Goal: Information Seeking & Learning: Check status

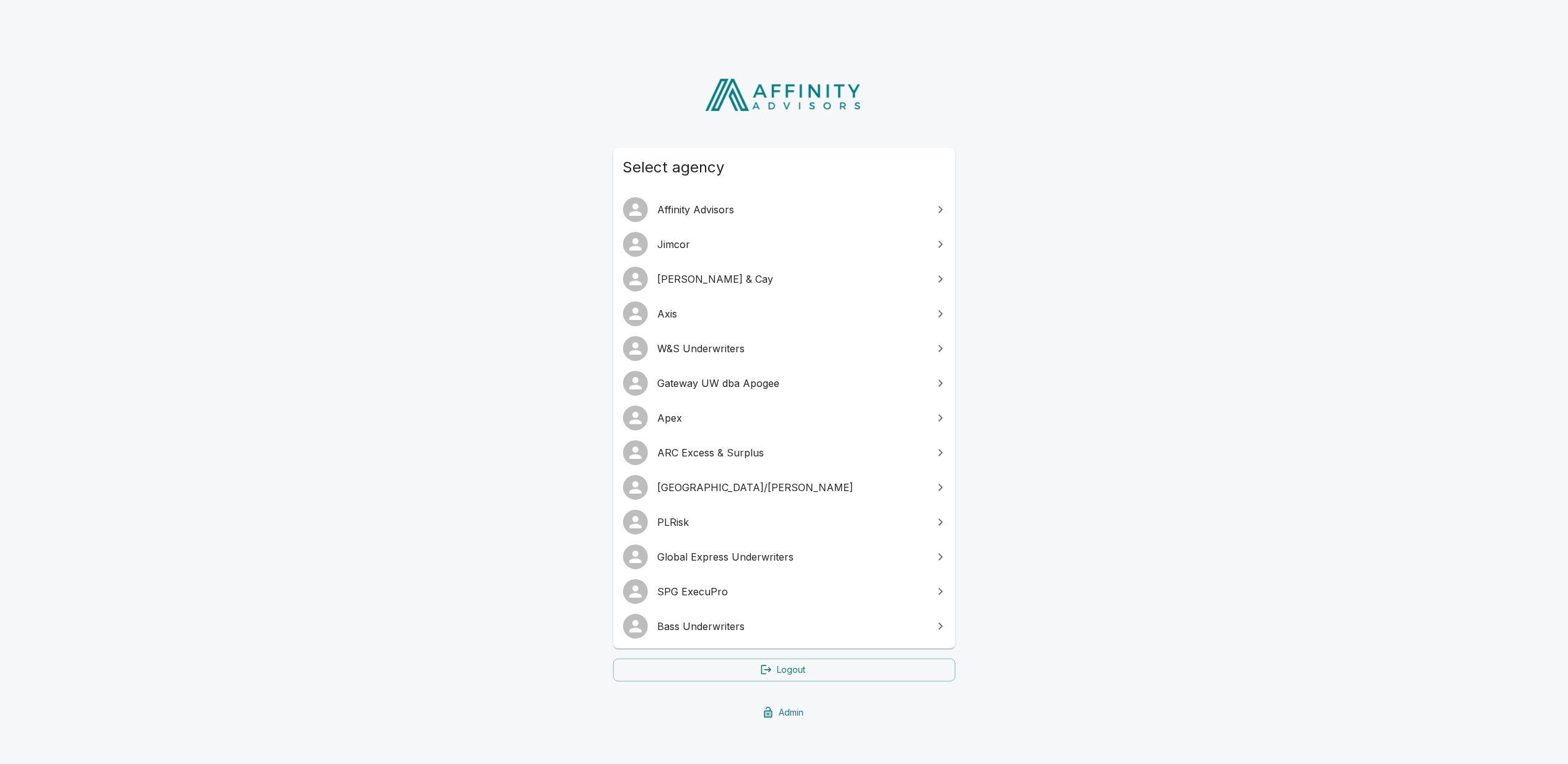
click at [698, 628] on span "Bass Underwriters" at bounding box center [792, 626] width 268 height 15
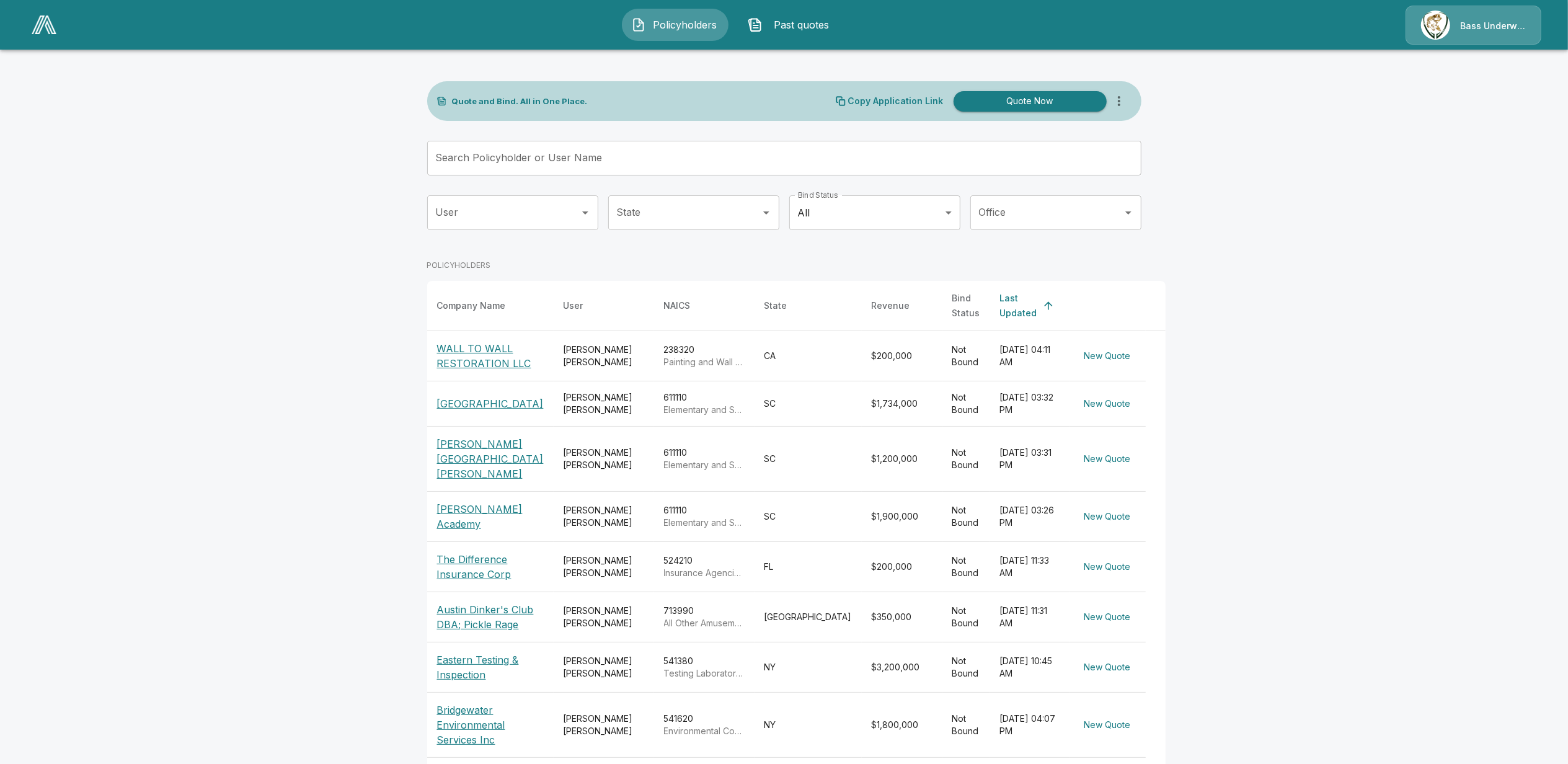
click at [809, 15] on button "Past quotes" at bounding box center [792, 24] width 106 height 32
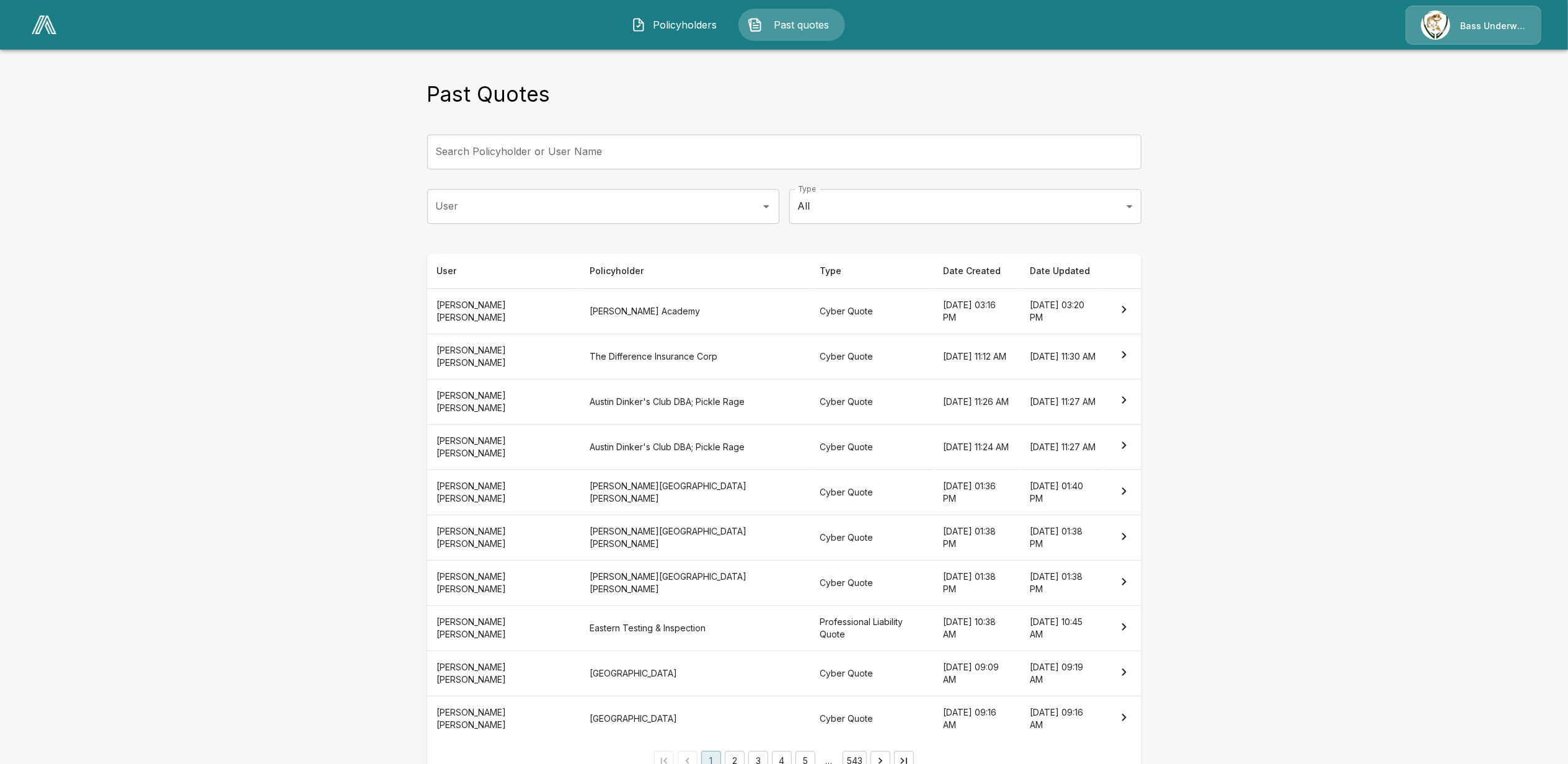
click at [489, 628] on th "[PERSON_NAME]" at bounding box center [503, 628] width 153 height 45
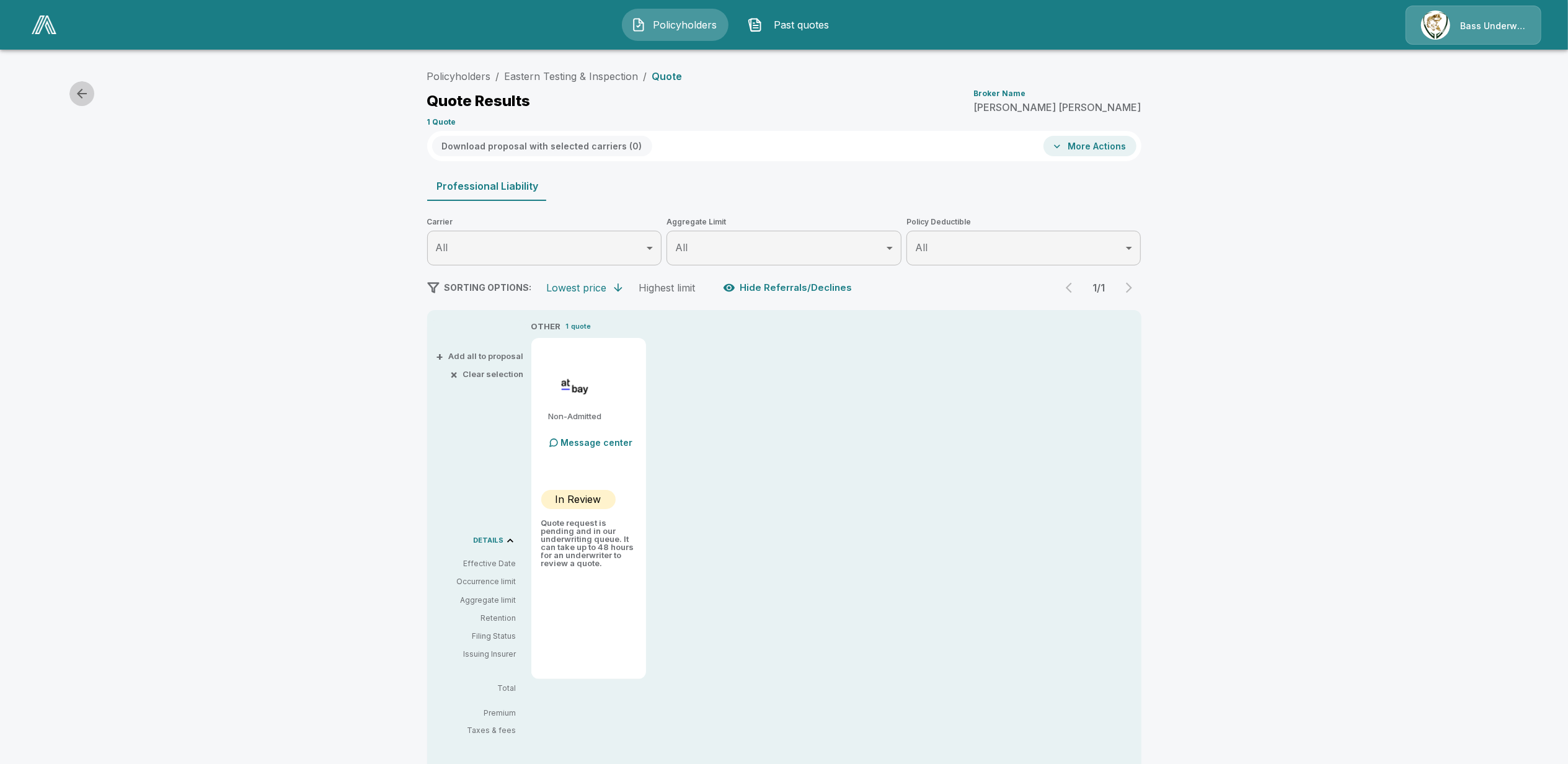
click at [80, 88] on icon "button" at bounding box center [82, 93] width 15 height 15
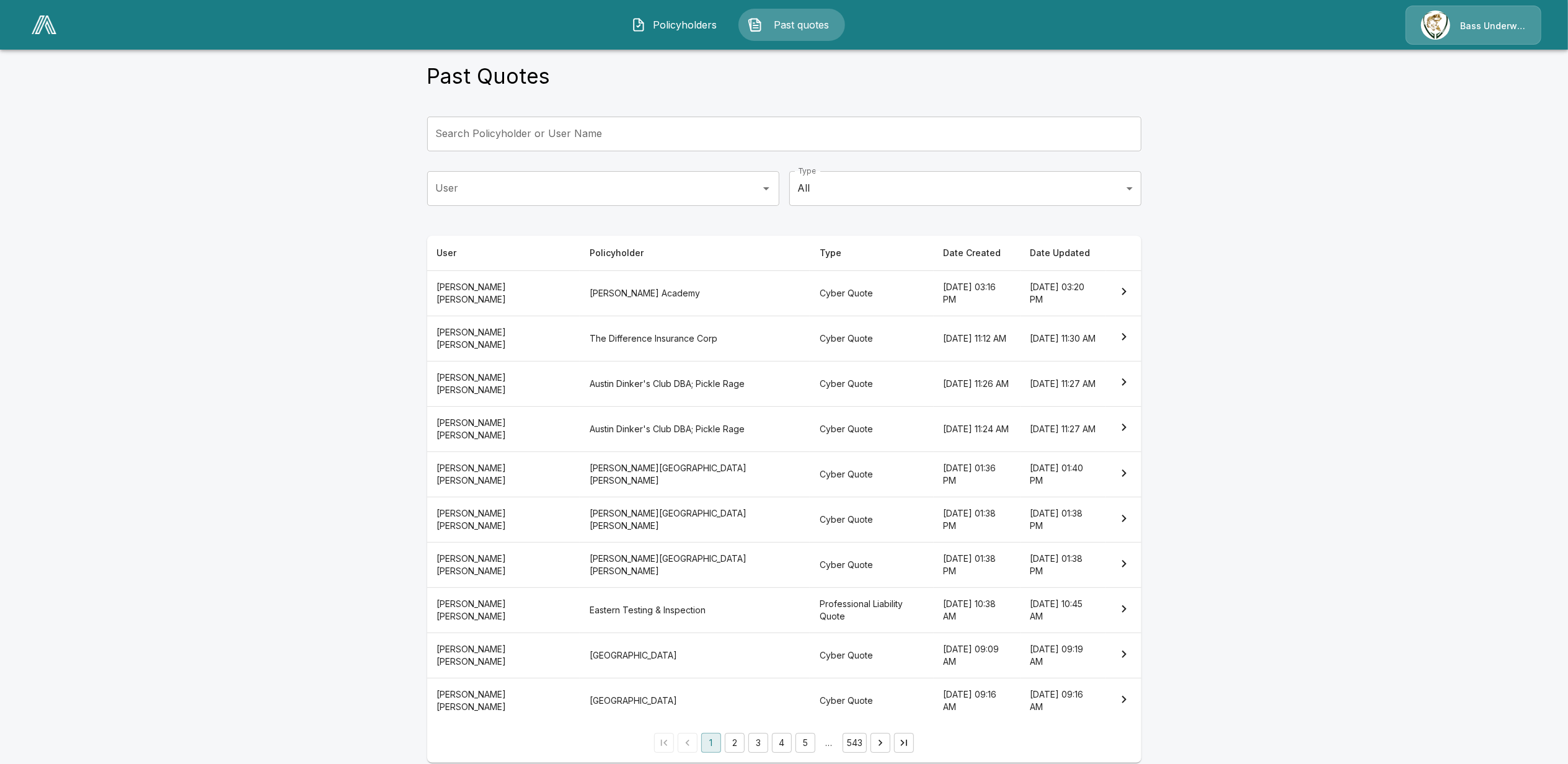
scroll to position [34, 0]
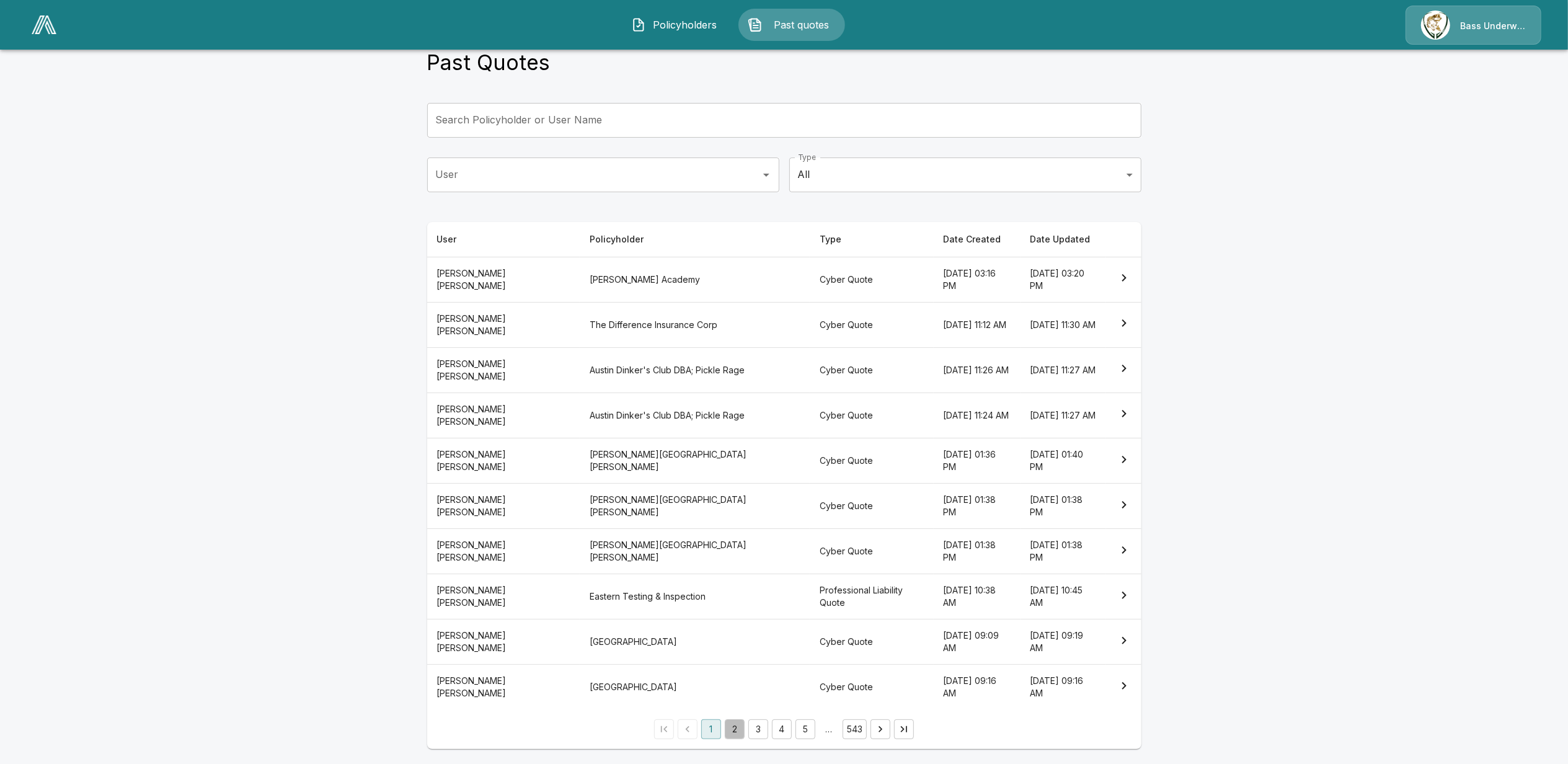
click at [741, 728] on button "2" at bounding box center [735, 730] width 20 height 20
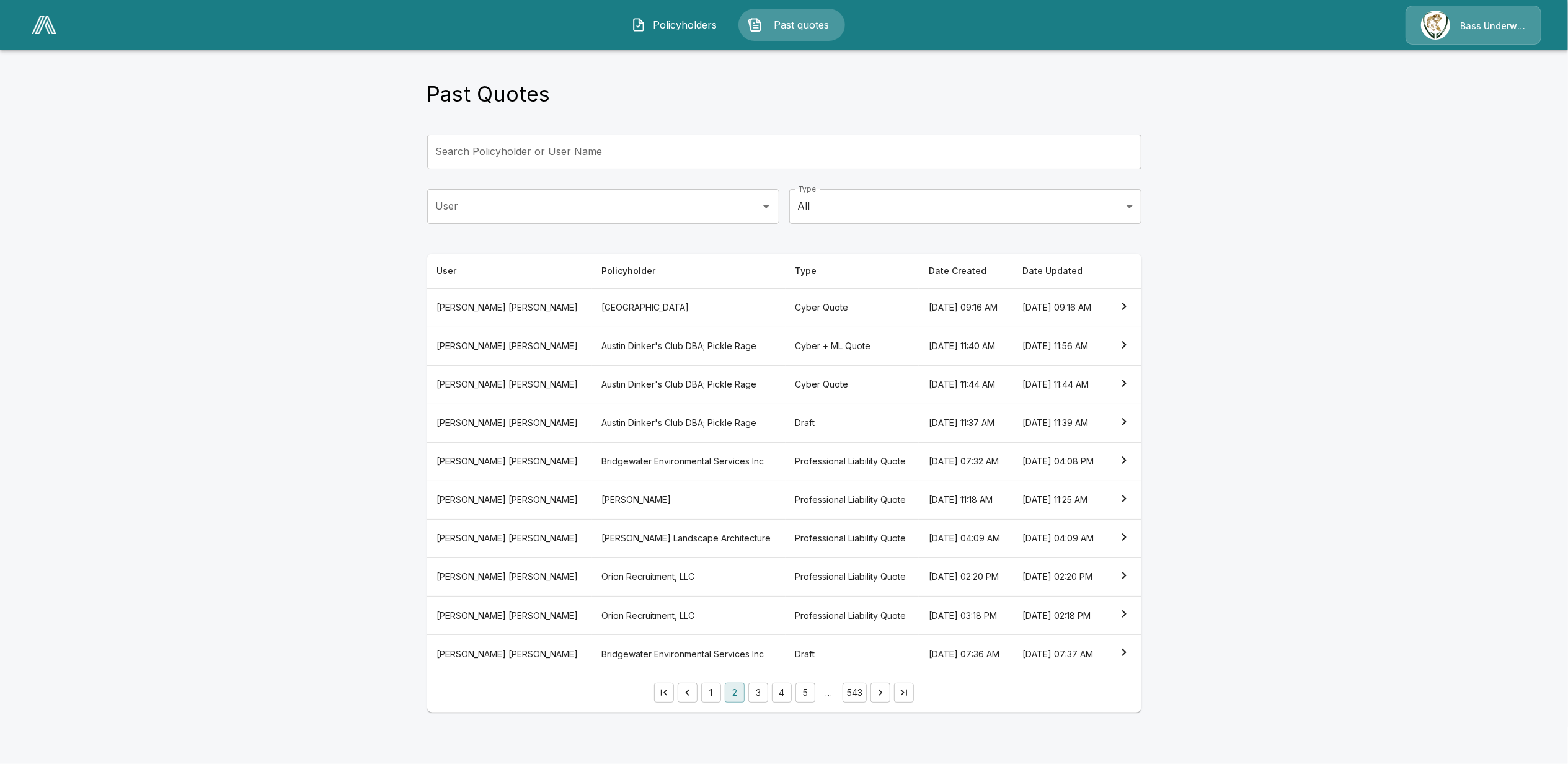
click at [524, 635] on th "[PERSON_NAME]" at bounding box center [509, 616] width 165 height 38
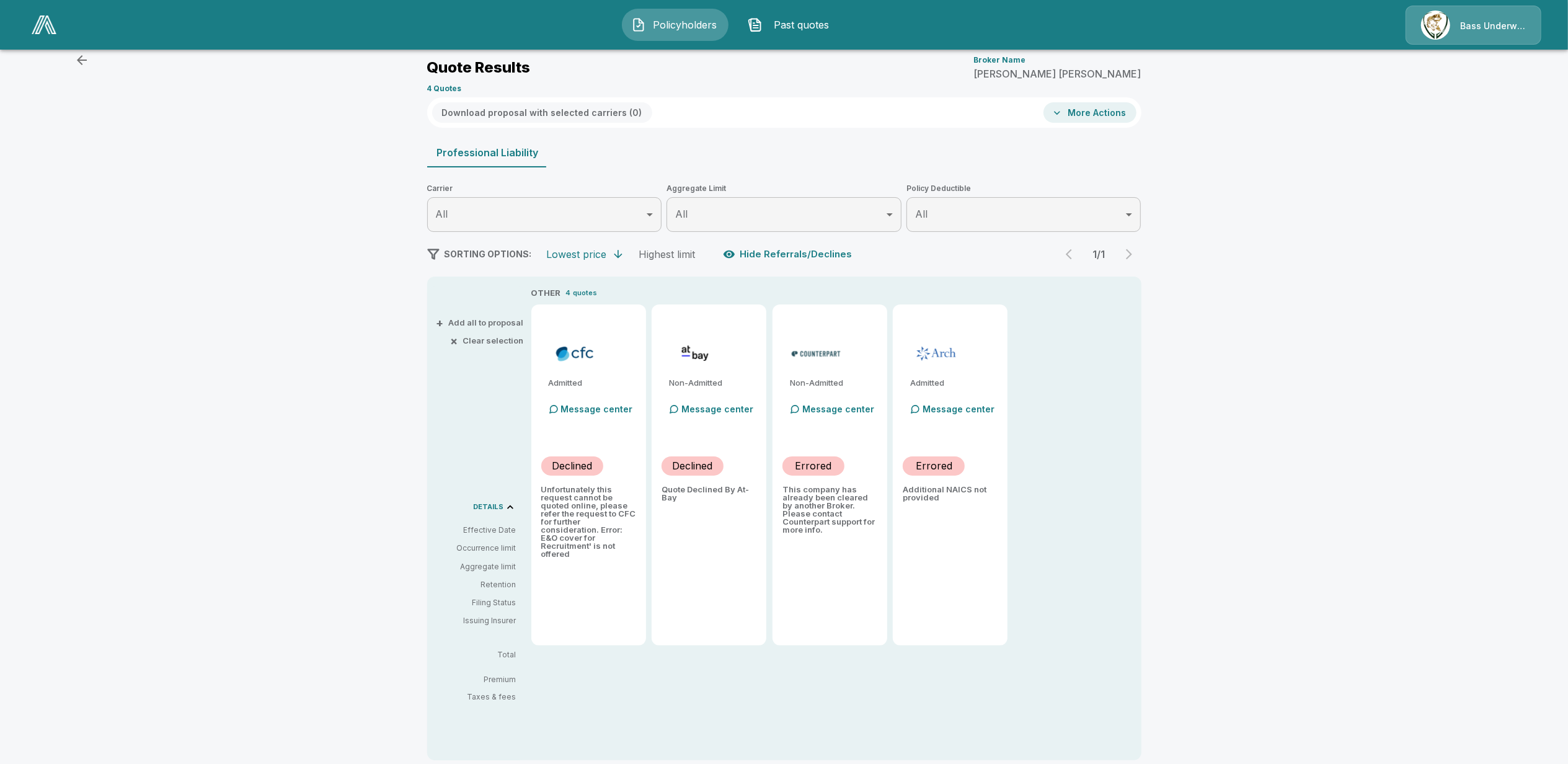
click at [83, 58] on icon "button" at bounding box center [82, 60] width 15 height 15
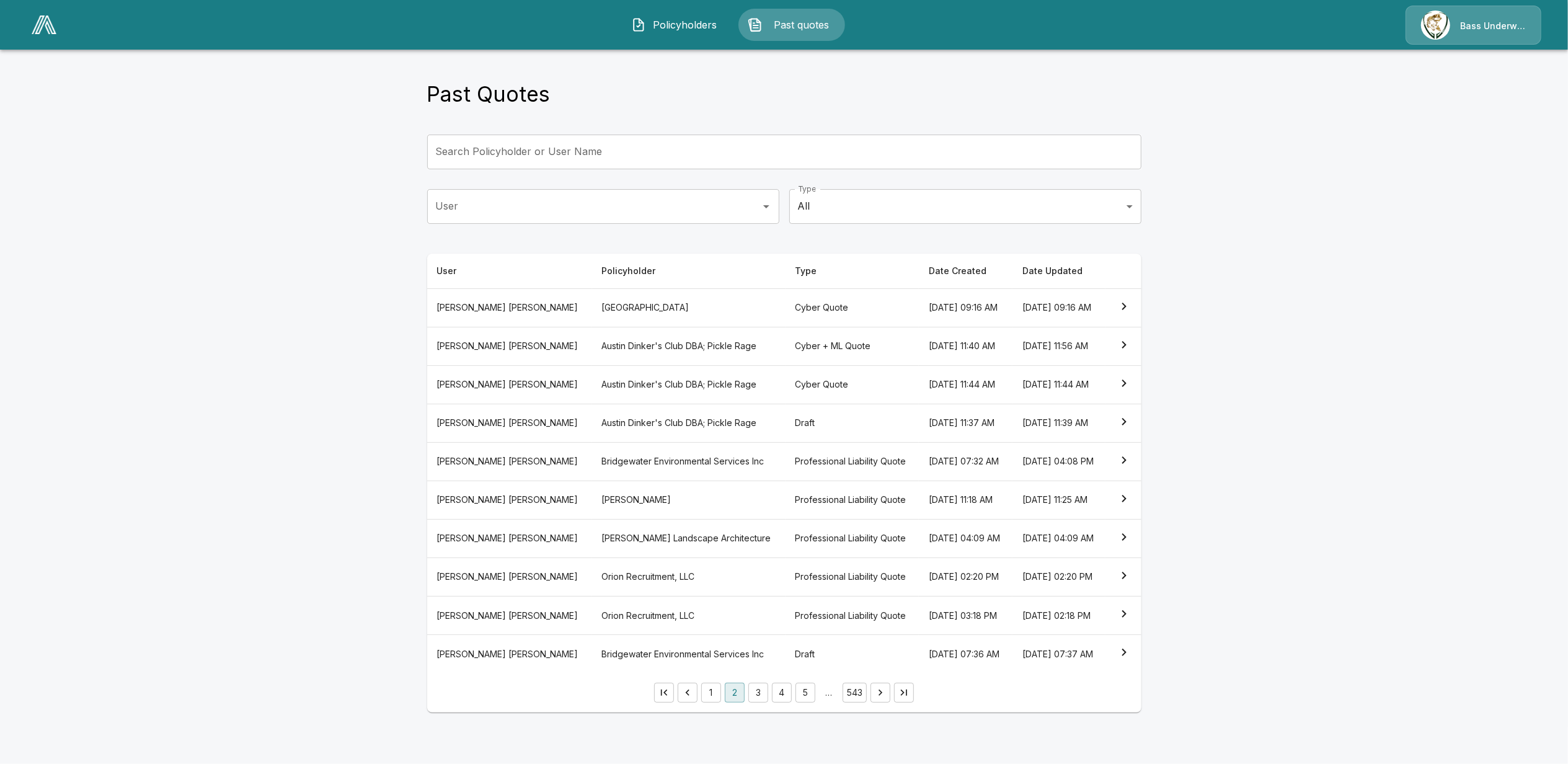
click at [517, 507] on th "[PERSON_NAME]" at bounding box center [509, 500] width 165 height 38
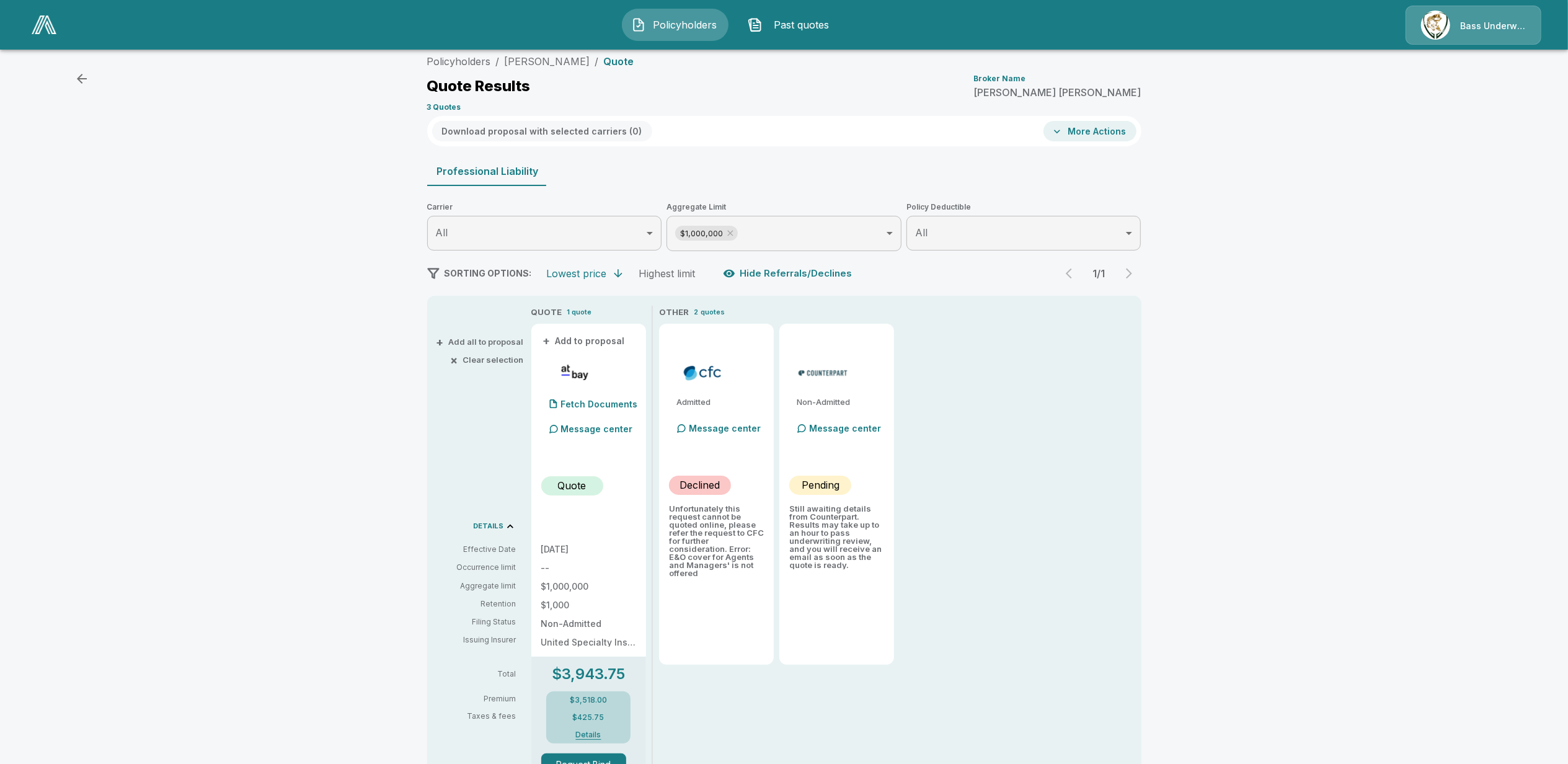
scroll to position [180, 0]
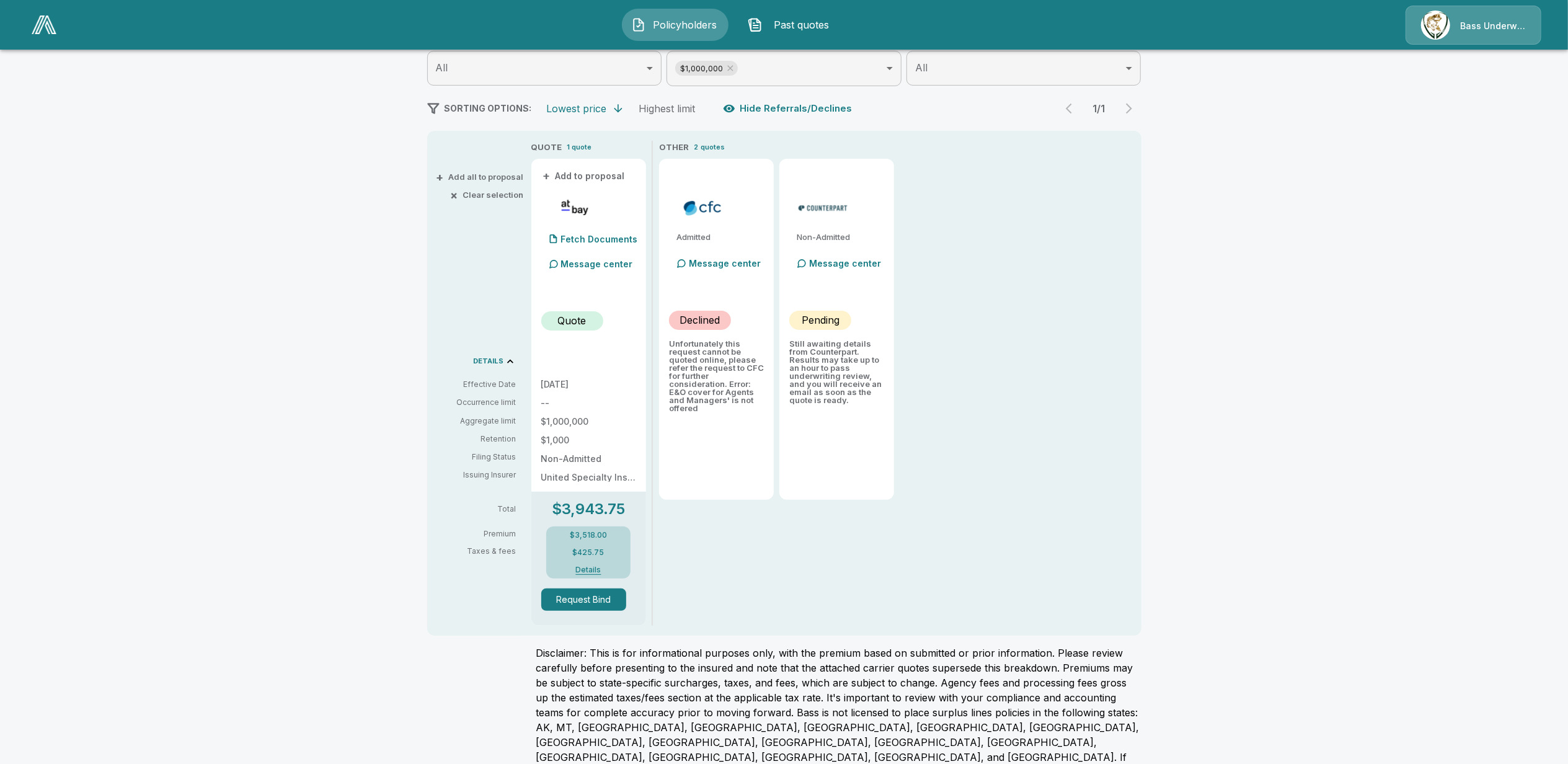
click at [503, 360] on p "DETAILS" at bounding box center [489, 361] width 30 height 7
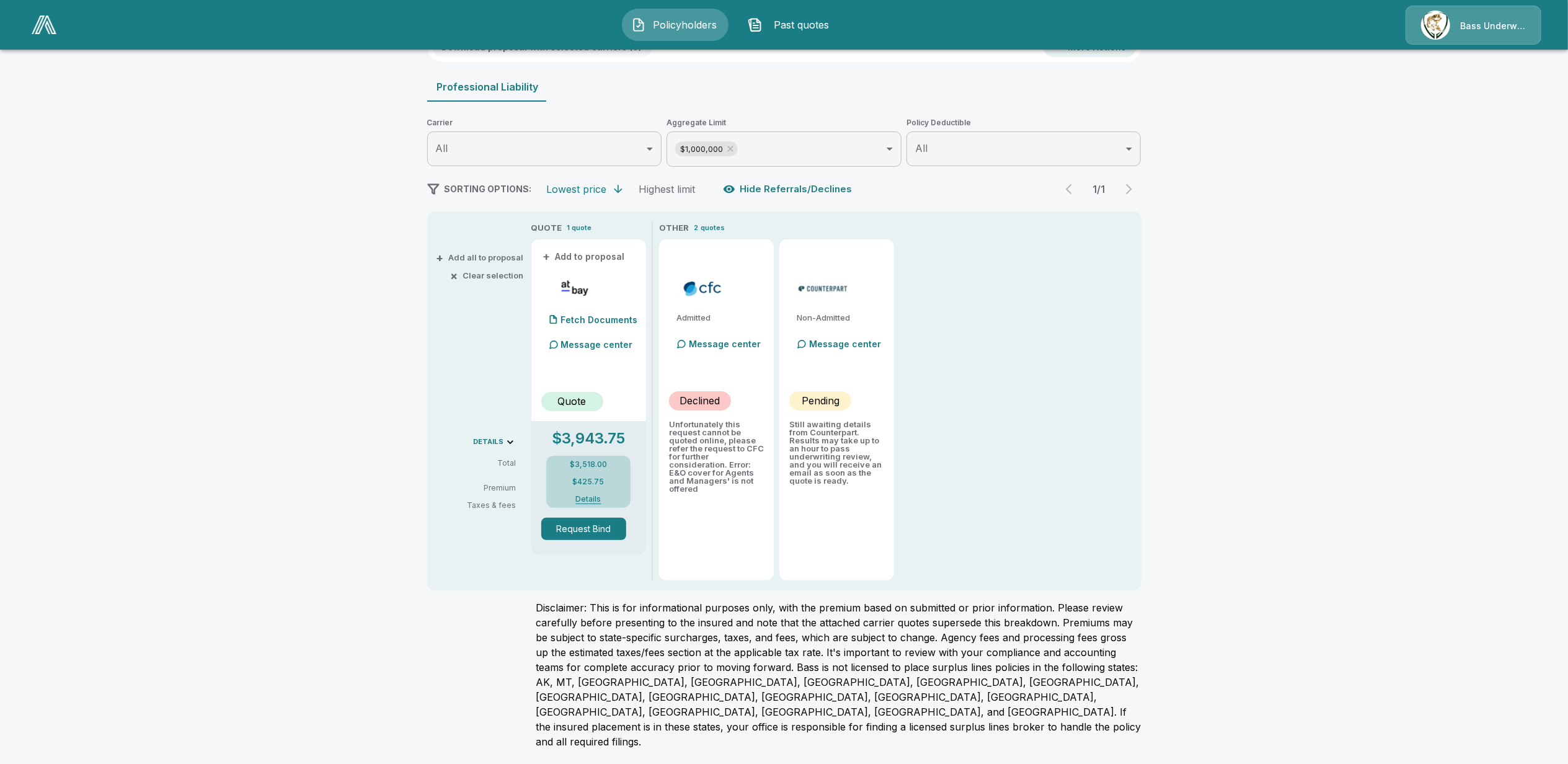
scroll to position [55, 0]
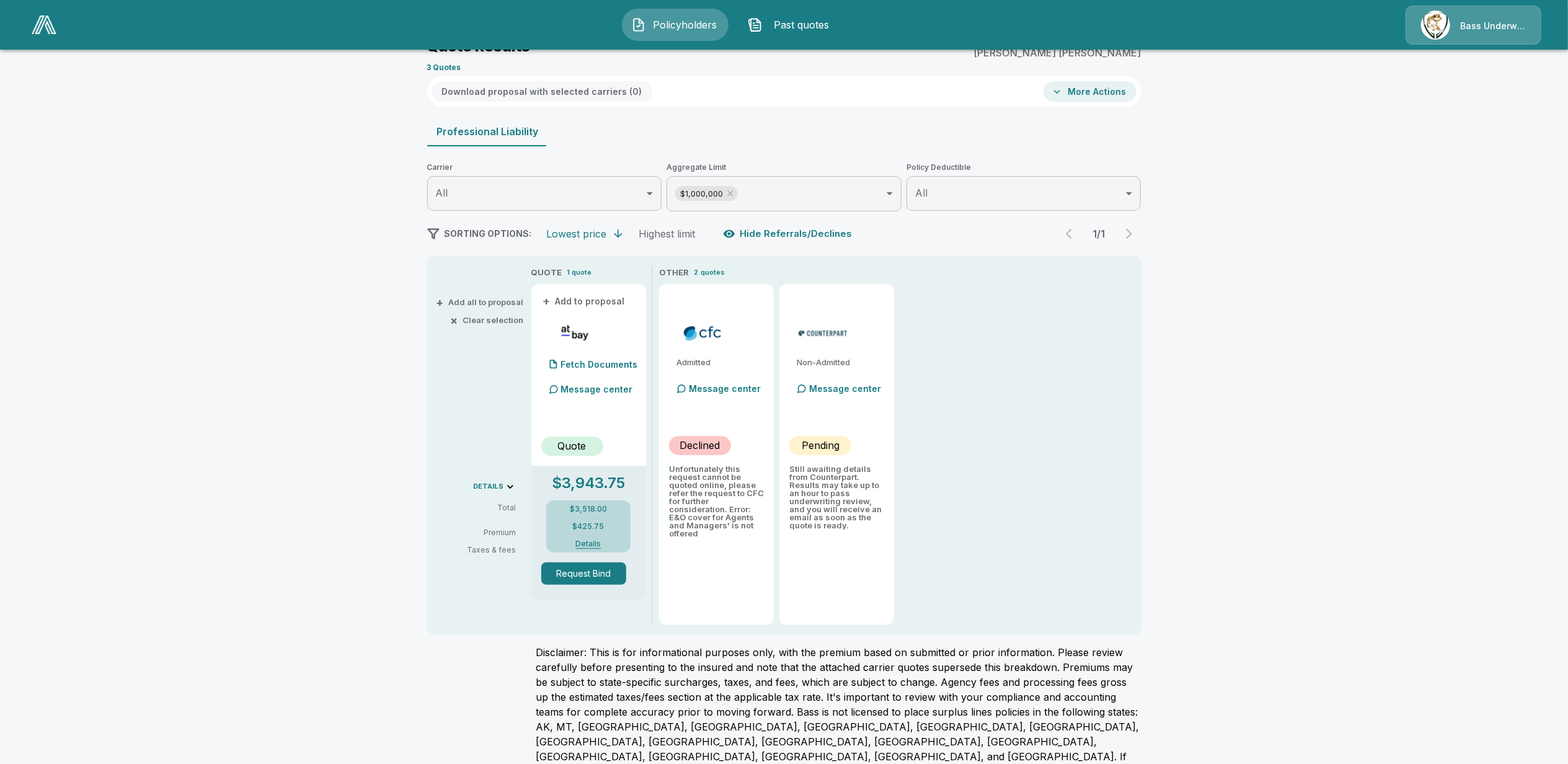
click at [512, 484] on icon at bounding box center [510, 487] width 13 height 13
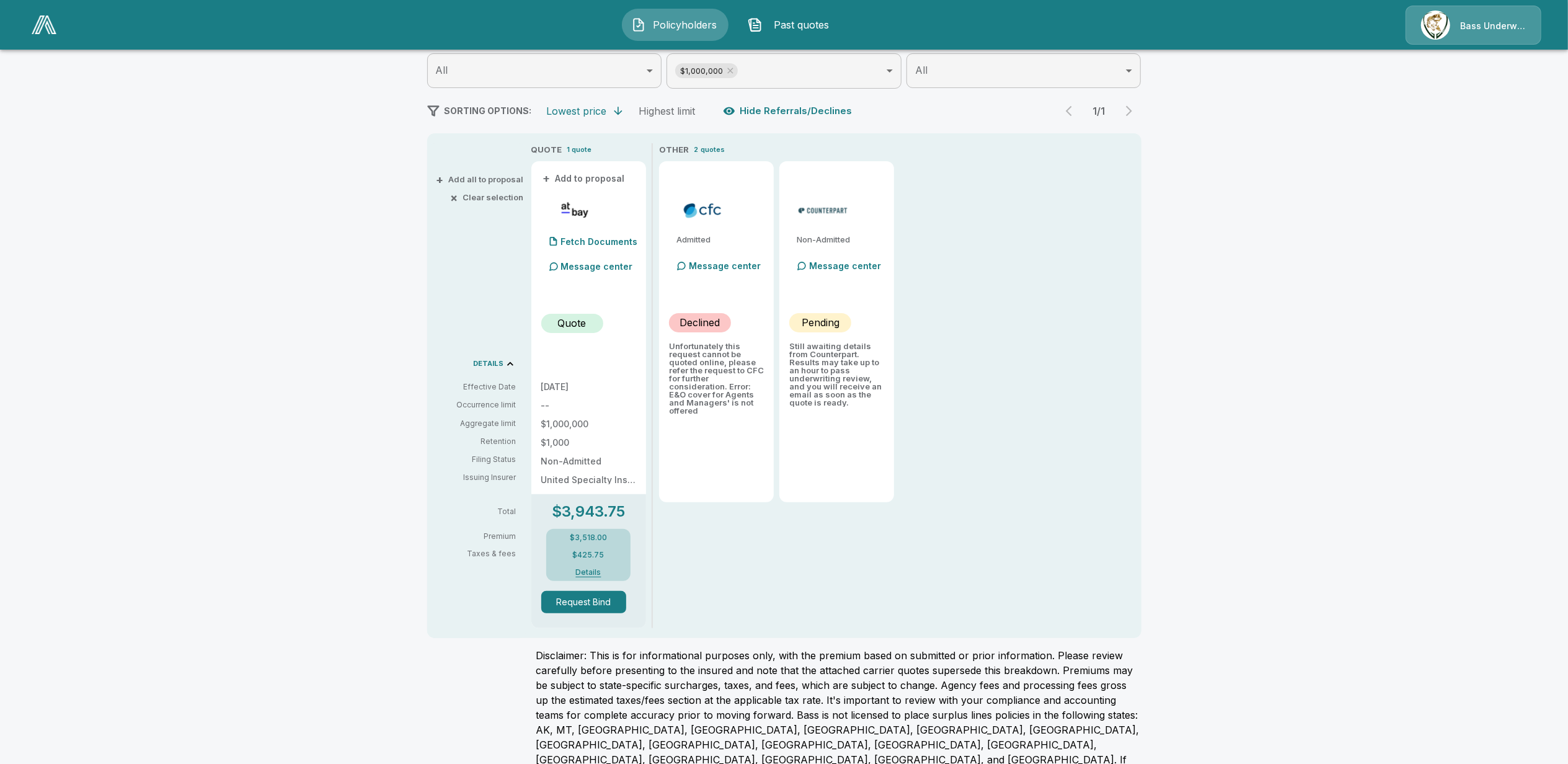
scroll to position [180, 0]
click at [368, 450] on div "Policyholders / [PERSON_NAME] / Quote Quote Results Broker Name [PERSON_NAME] 3…" at bounding box center [784, 344] width 1568 height 930
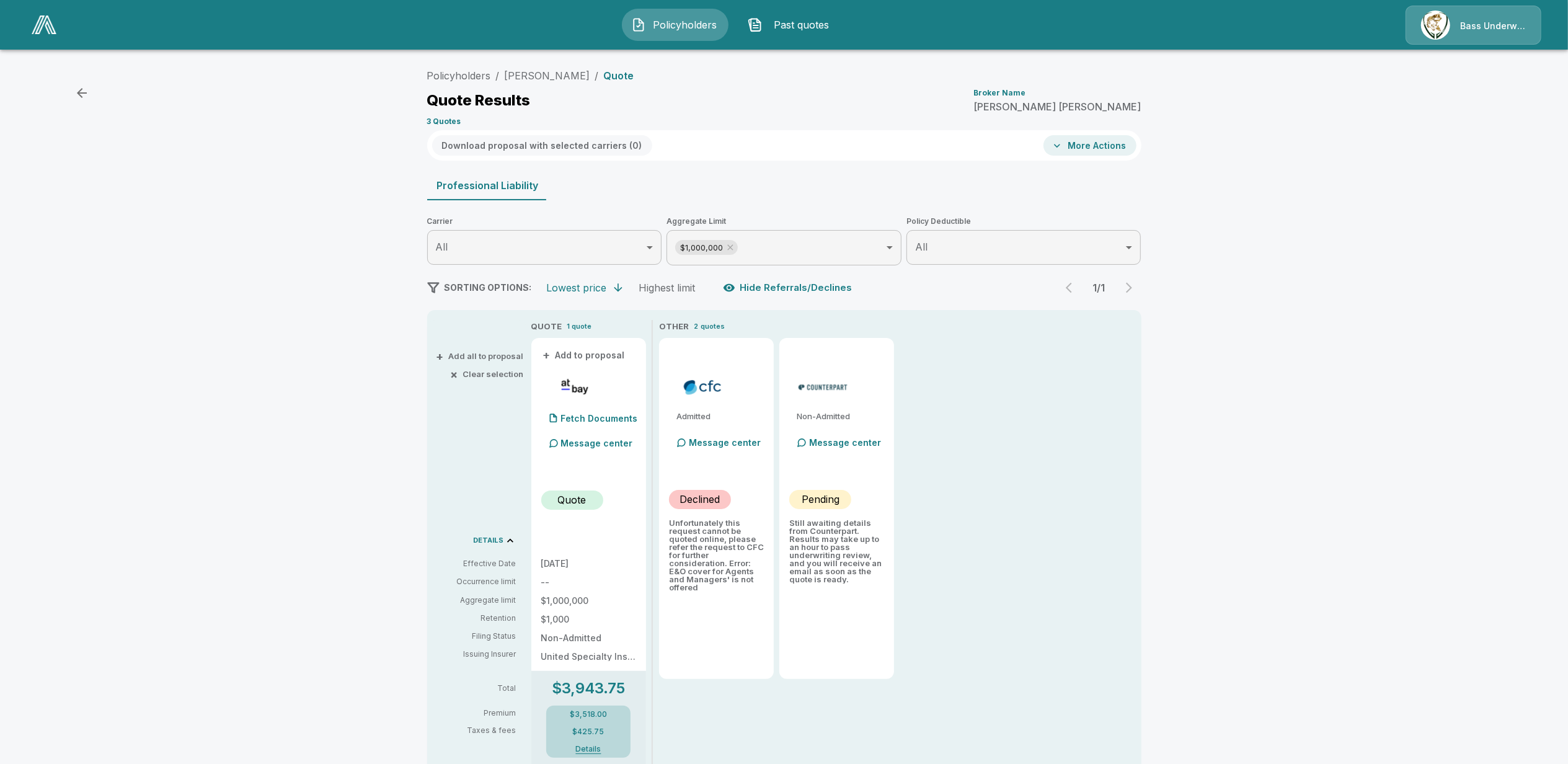
scroll to position [0, 0]
click at [805, 24] on span "Past quotes" at bounding box center [802, 24] width 68 height 15
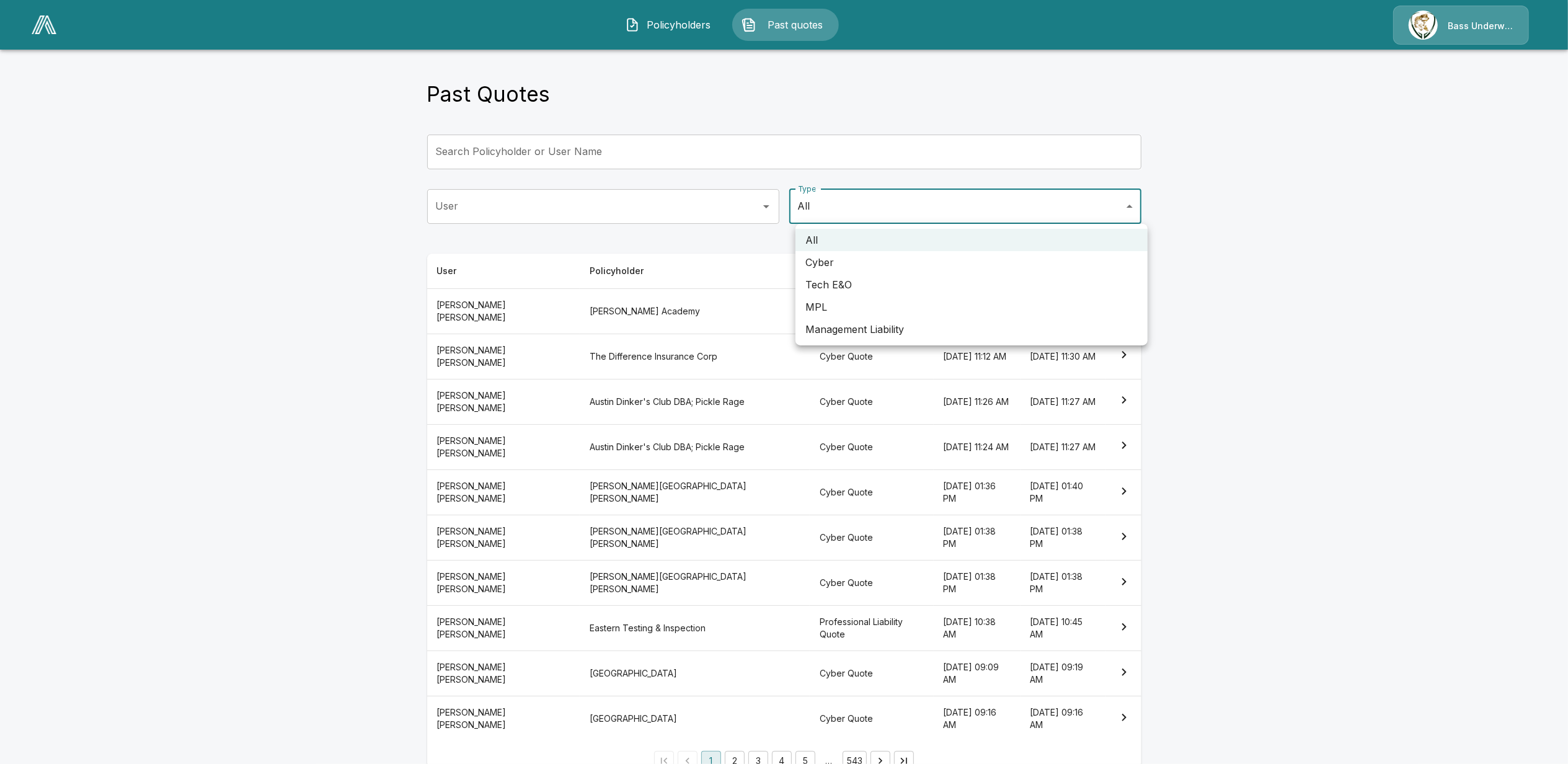
click at [864, 194] on body "Policyholders Past quotes Bass Underwriters Past Quotes Search Policyholder or …" at bounding box center [784, 398] width 1568 height 796
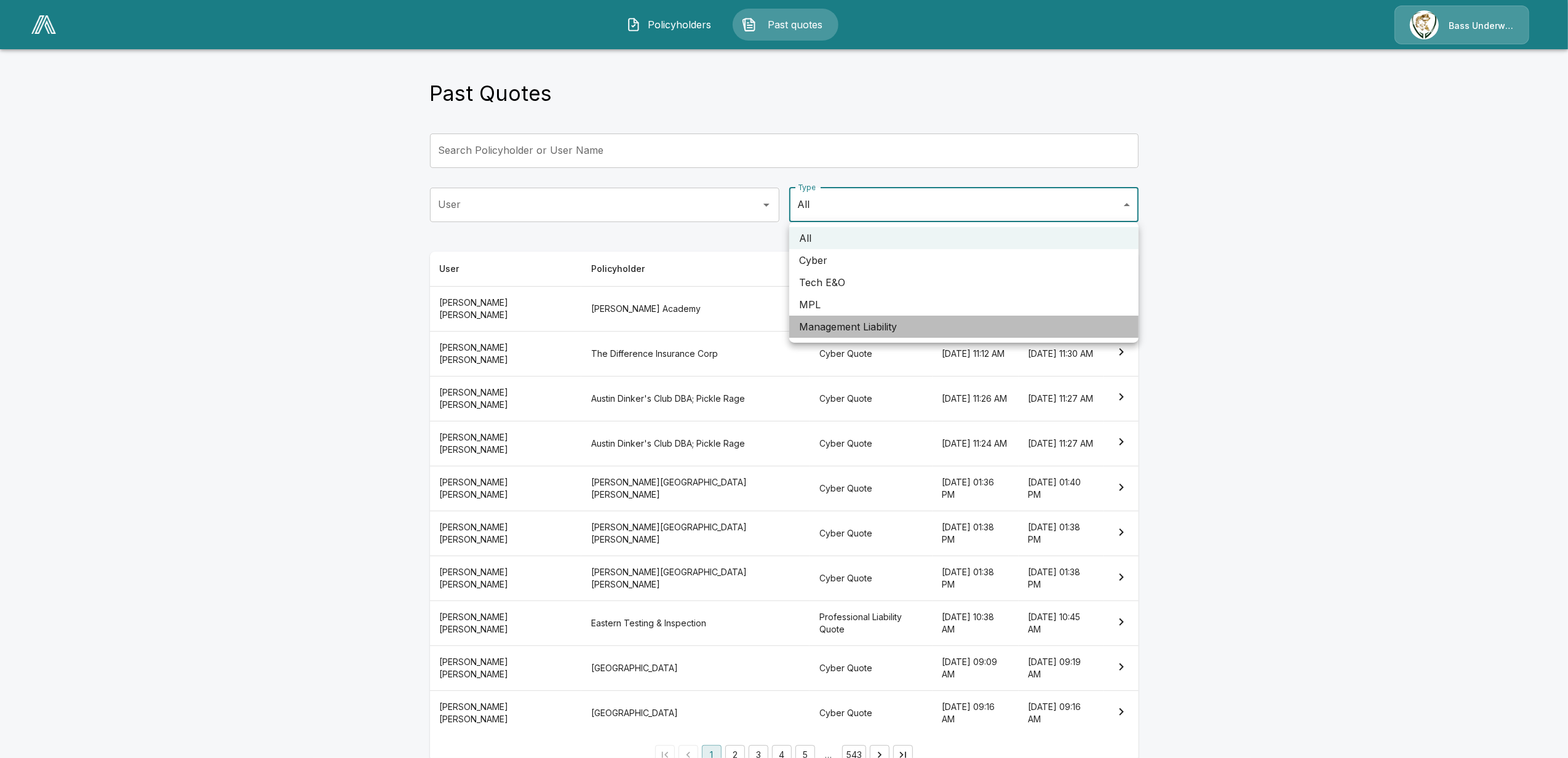
click at [857, 329] on li "Management Liability" at bounding box center [964, 327] width 350 height 22
type input "**"
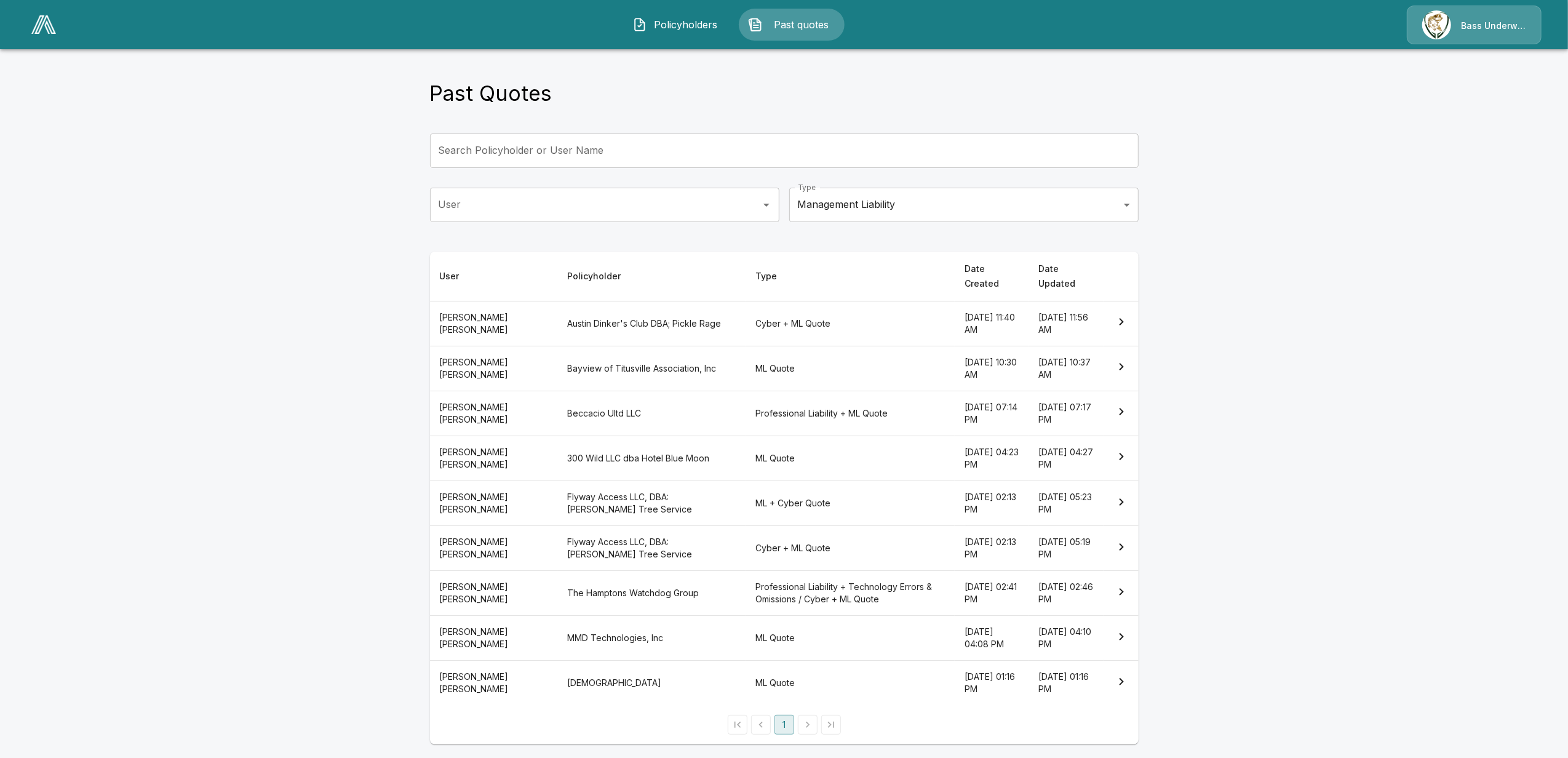
click at [489, 352] on th "[PERSON_NAME]" at bounding box center [493, 368] width 128 height 45
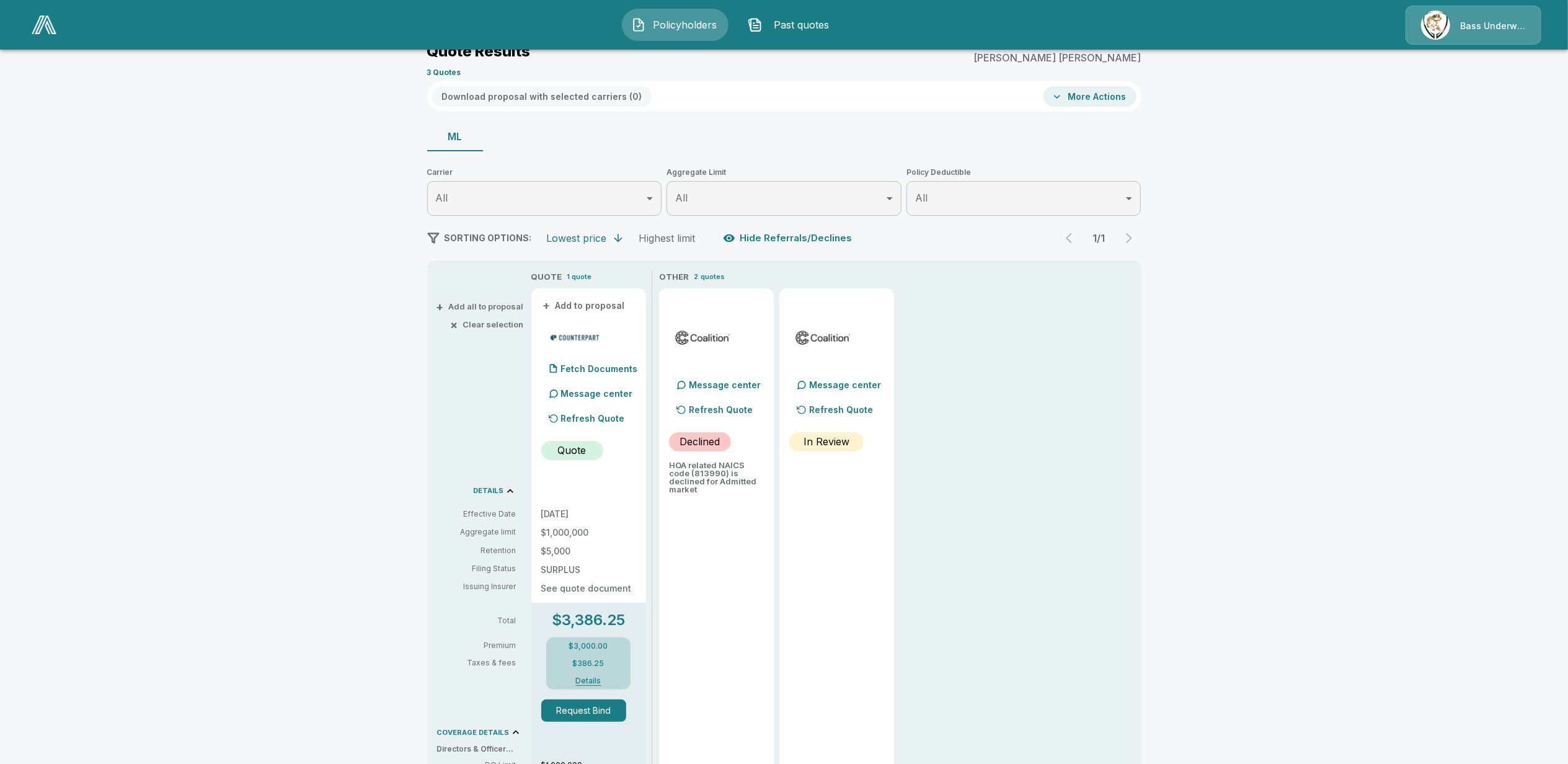
scroll to position [87, 0]
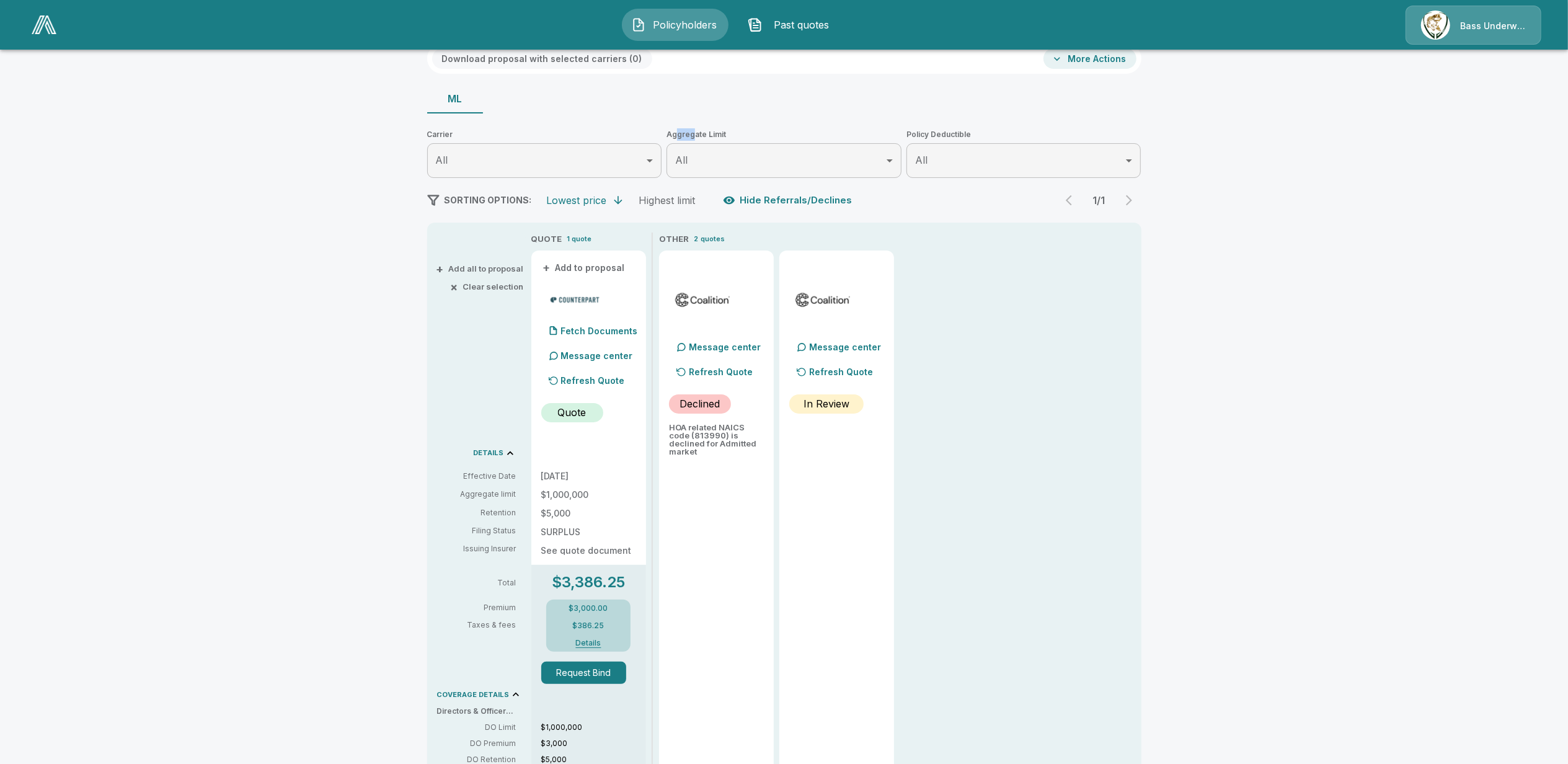
drag, startPoint x: 698, startPoint y: 134, endPoint x: 684, endPoint y: 135, distance: 14.0
click at [684, 135] on span "Aggregate Limit" at bounding box center [784, 134] width 235 height 13
drag, startPoint x: 481, startPoint y: 496, endPoint x: 500, endPoint y: 496, distance: 19.0
click at [500, 496] on p "Aggregate limit" at bounding box center [477, 494] width 79 height 11
drag, startPoint x: 500, startPoint y: 496, endPoint x: 444, endPoint y: 502, distance: 56.3
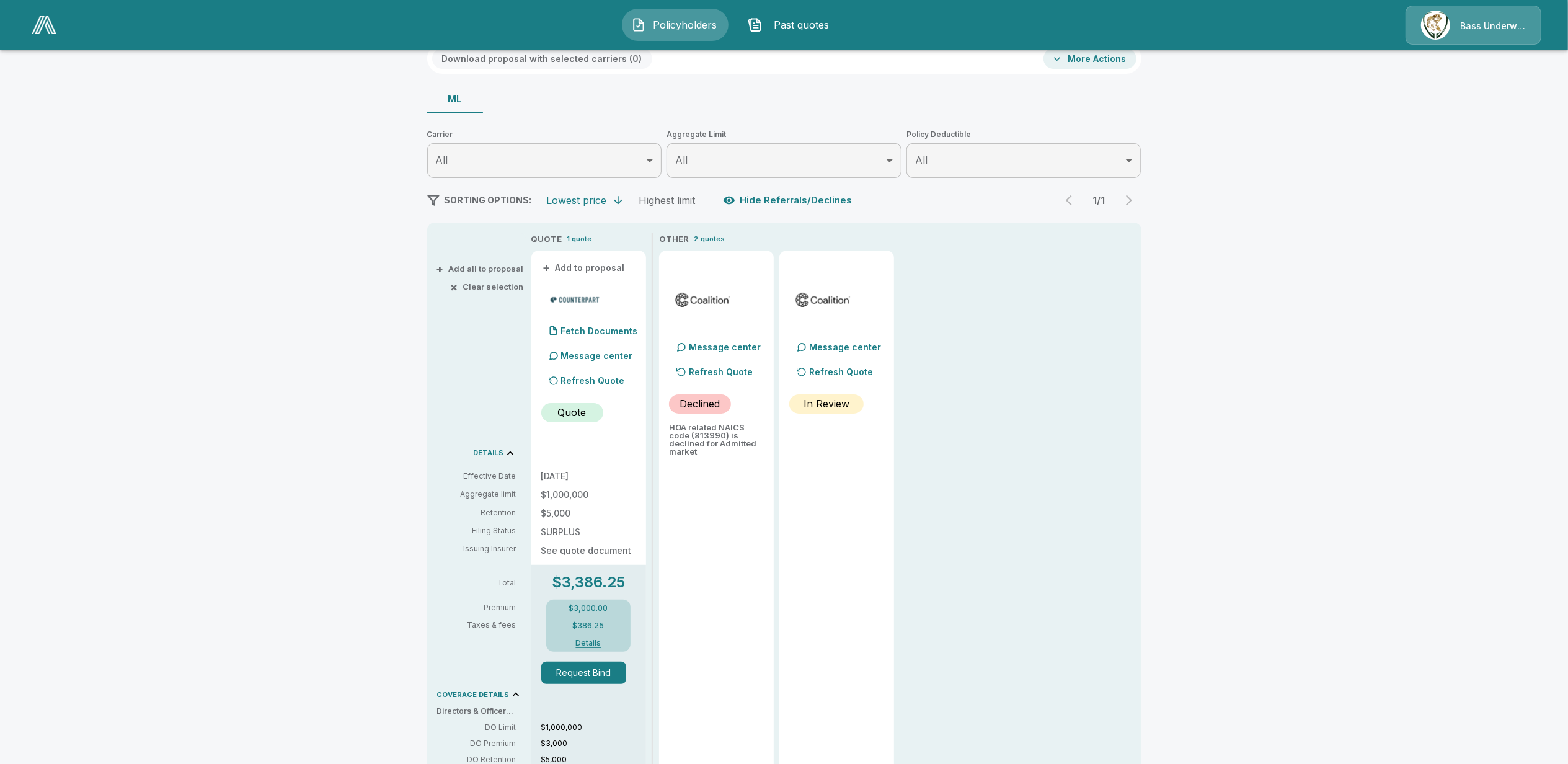
click at [444, 502] on div "Effective Date Aggregate limit Retention Filing Status Issuing Insurer" at bounding box center [481, 513] width 89 height 84
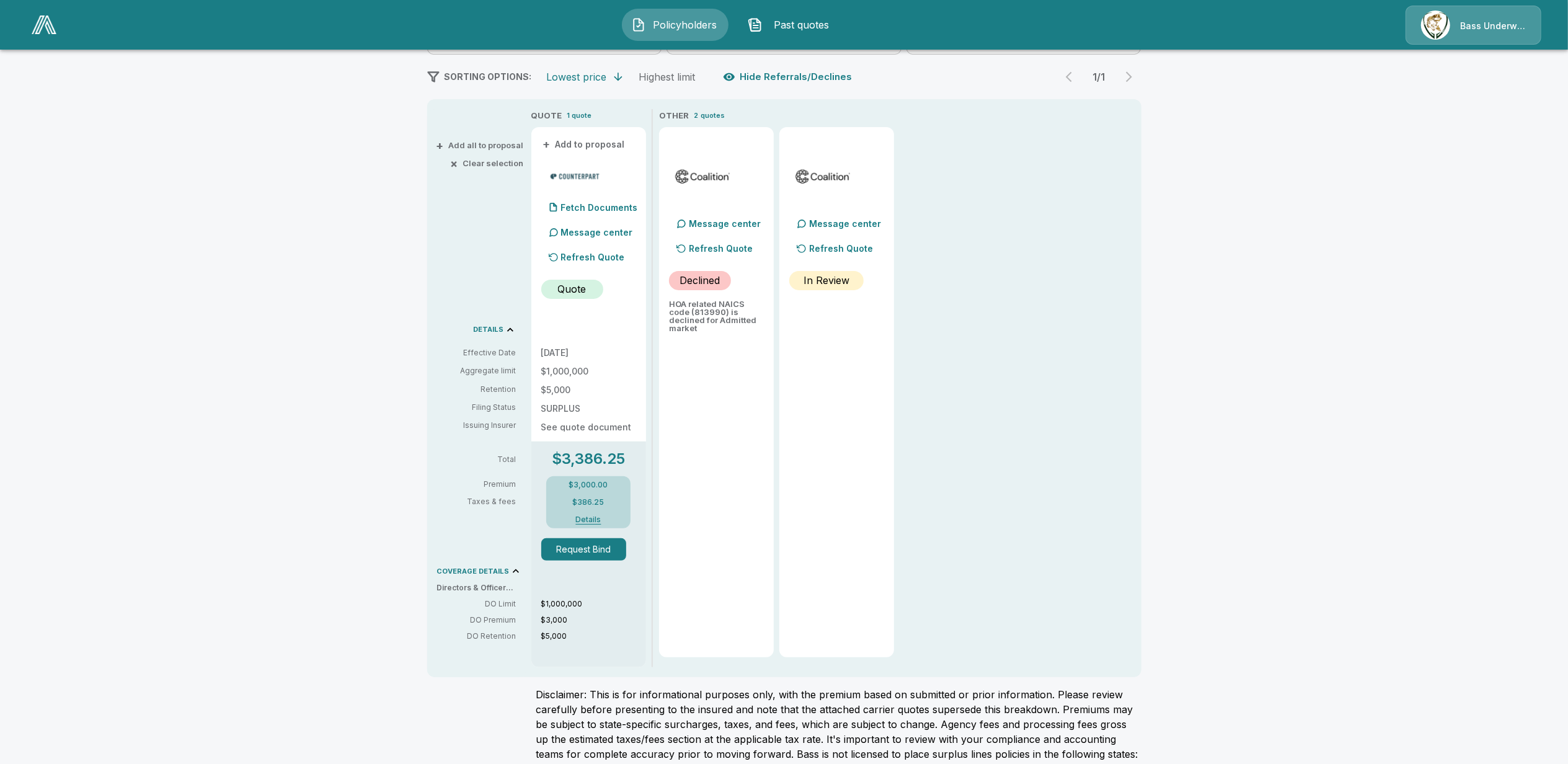
scroll to position [170, 0]
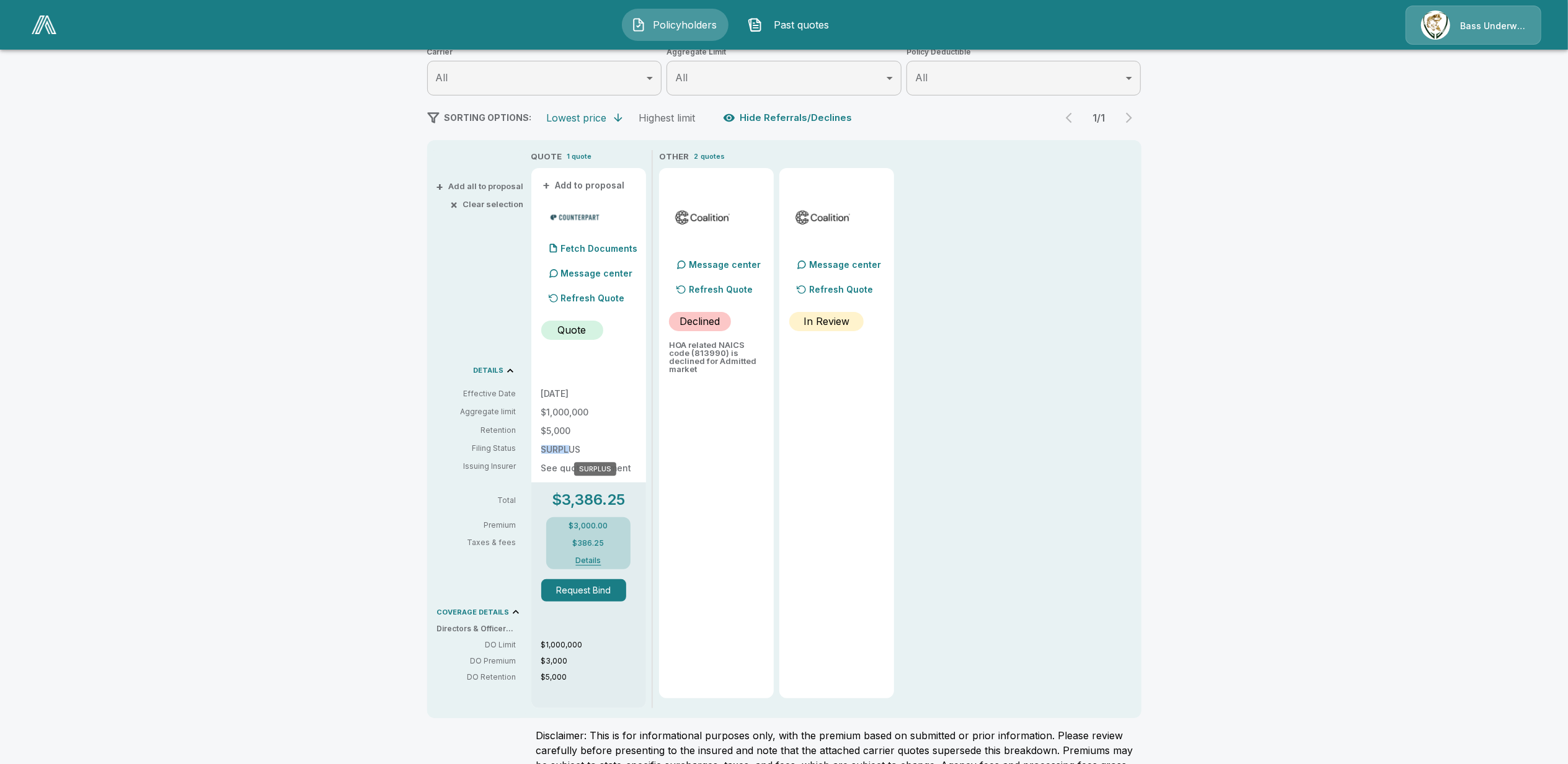
drag, startPoint x: 549, startPoint y: 448, endPoint x: 577, endPoint y: 448, distance: 28.0
click at [577, 448] on p "SURPLUS" at bounding box center [589, 449] width 95 height 9
drag, startPoint x: 621, startPoint y: 467, endPoint x: 574, endPoint y: 462, distance: 47.3
click at [619, 467] on p "See quote document" at bounding box center [589, 468] width 95 height 9
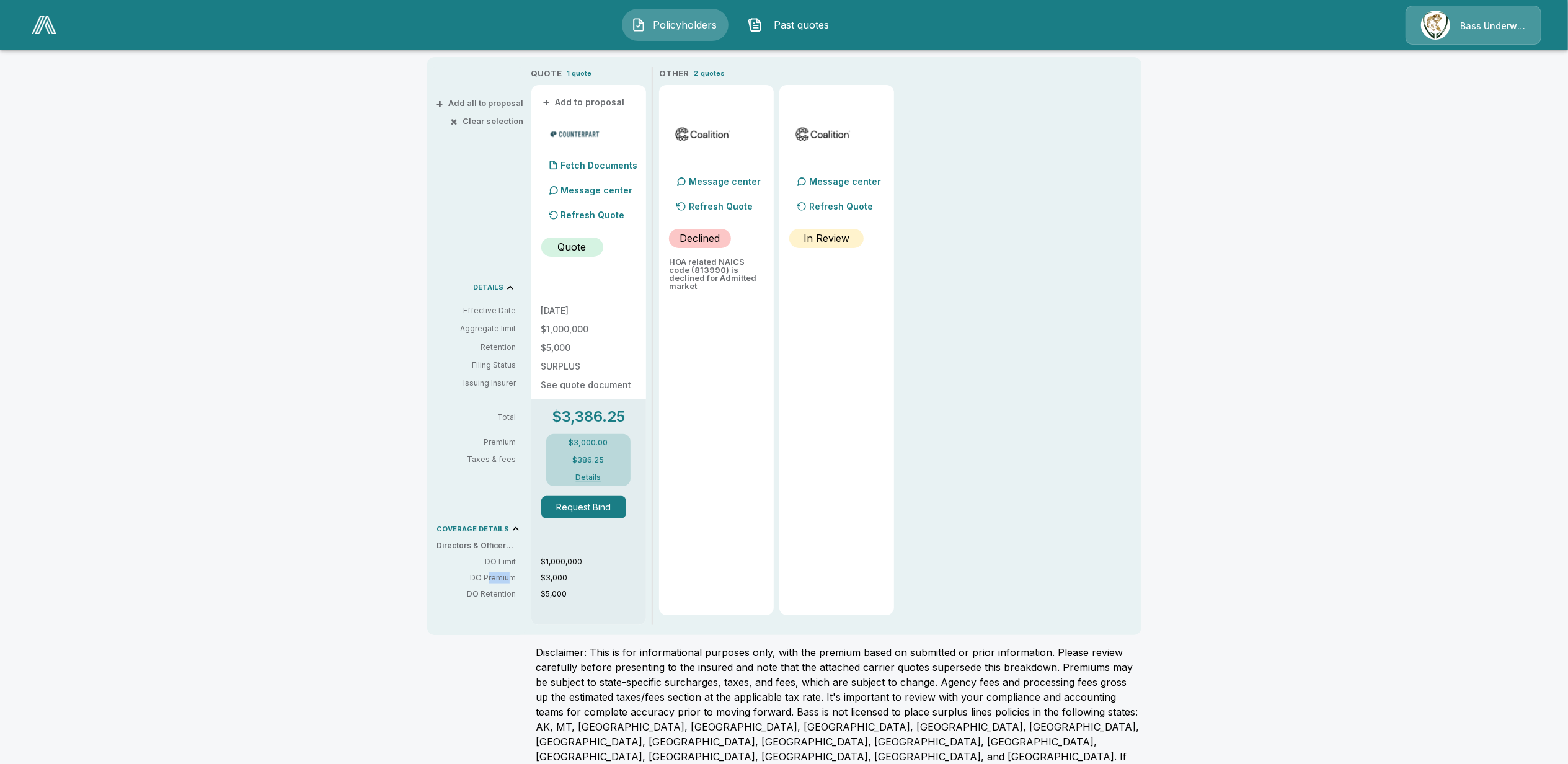
drag, startPoint x: 495, startPoint y: 578, endPoint x: 515, endPoint y: 571, distance: 21.2
click at [515, 571] on div "DO Limit DO Premium DO Retention" at bounding box center [481, 578] width 89 height 44
drag, startPoint x: 515, startPoint y: 571, endPoint x: 510, endPoint y: 579, distance: 9.4
click at [505, 581] on p "DO Premium" at bounding box center [477, 577] width 79 height 11
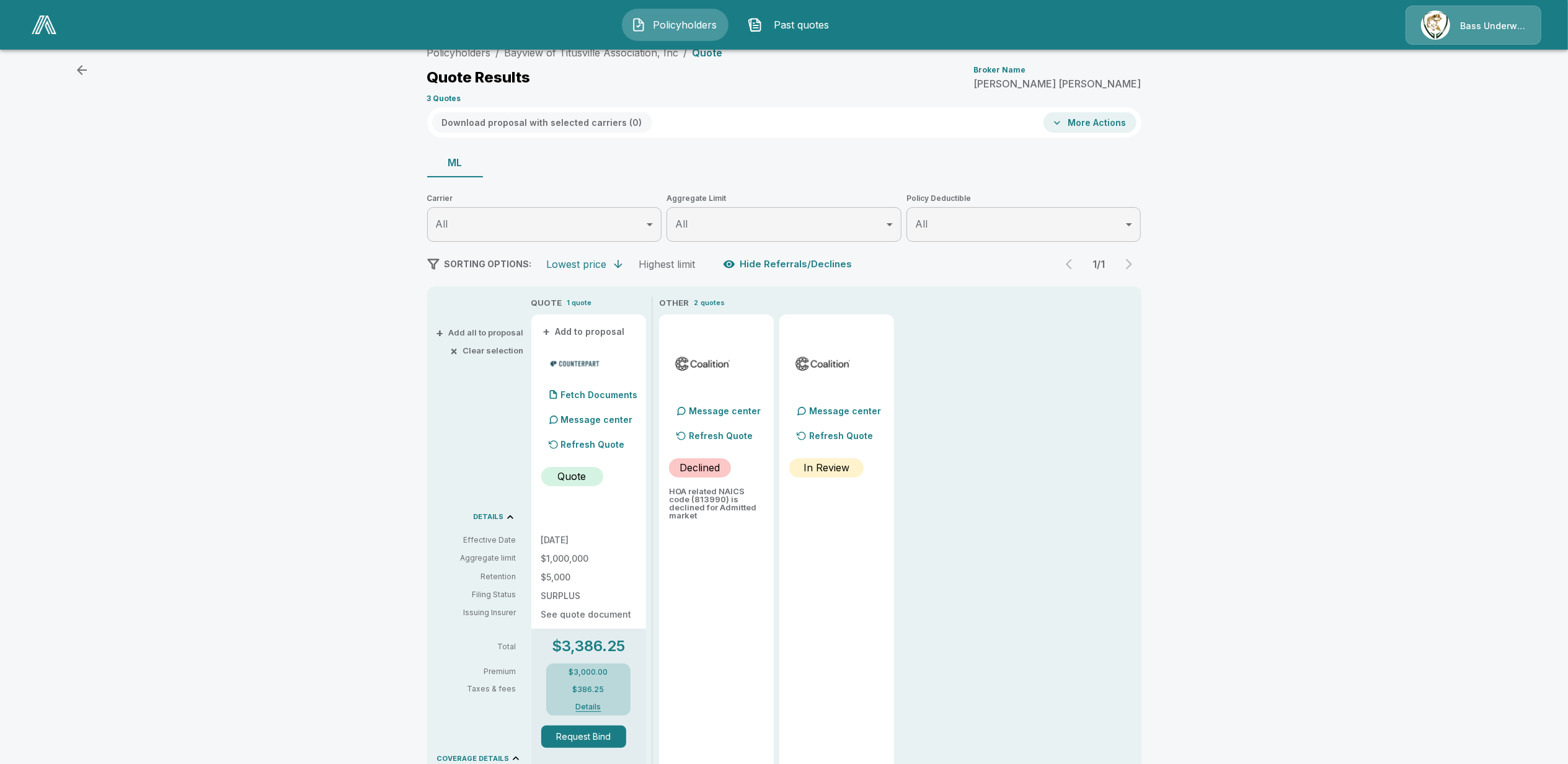
scroll to position [5, 0]
